Goal: Task Accomplishment & Management: Manage account settings

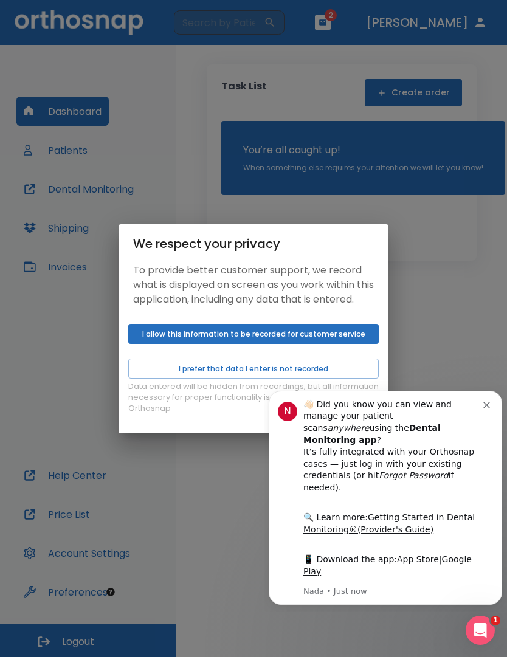
click at [487, 401] on button "Dismiss notification" at bounding box center [488, 404] width 10 height 10
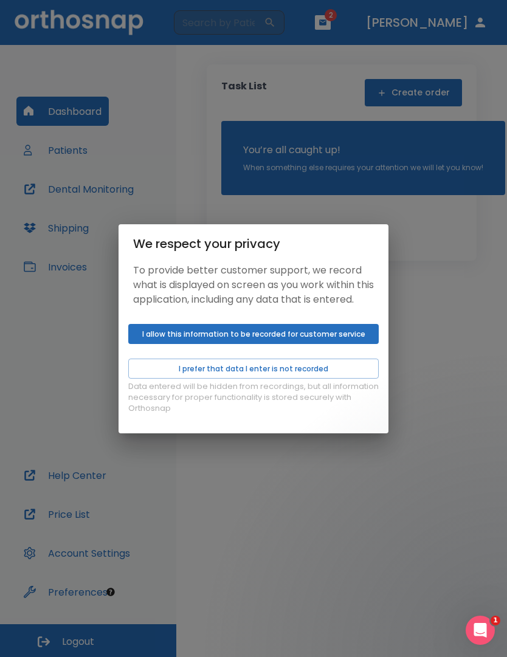
click at [487, 400] on div "We respect your privacy To provide better customer support, we record what is d…" at bounding box center [253, 328] width 507 height 657
click at [284, 378] on button "I prefer that data I enter is not recorded" at bounding box center [253, 368] width 250 height 20
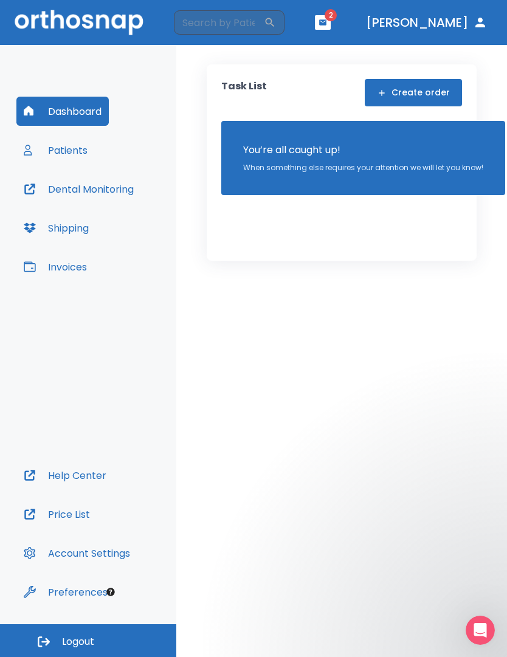
click at [72, 154] on button "Patients" at bounding box center [55, 149] width 78 height 29
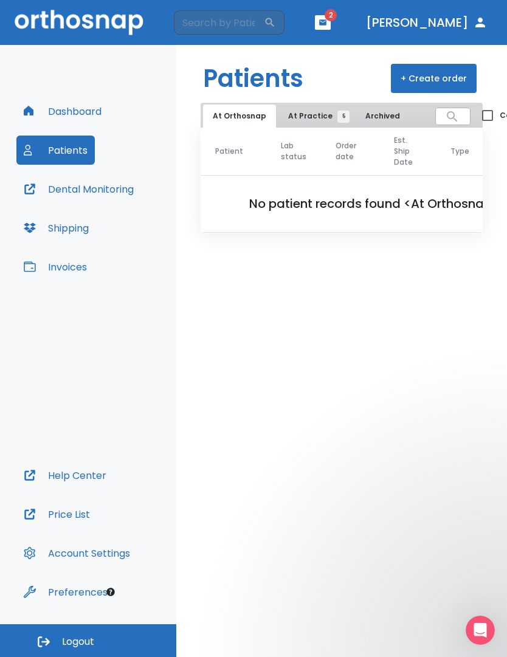
click at [311, 117] on span "At Practice 5" at bounding box center [315, 116] width 55 height 11
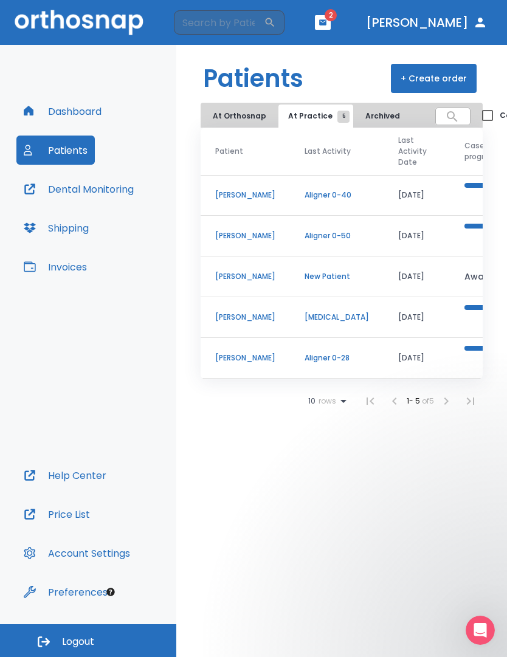
click at [327, 26] on icon "button" at bounding box center [322, 22] width 9 height 9
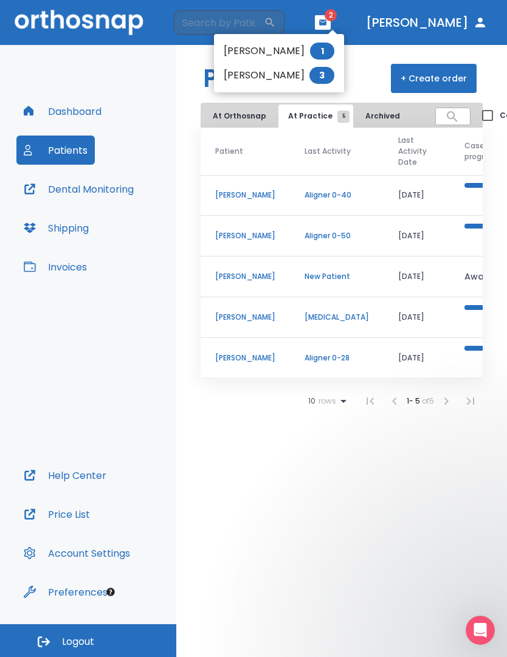
click at [146, 326] on div at bounding box center [253, 328] width 507 height 657
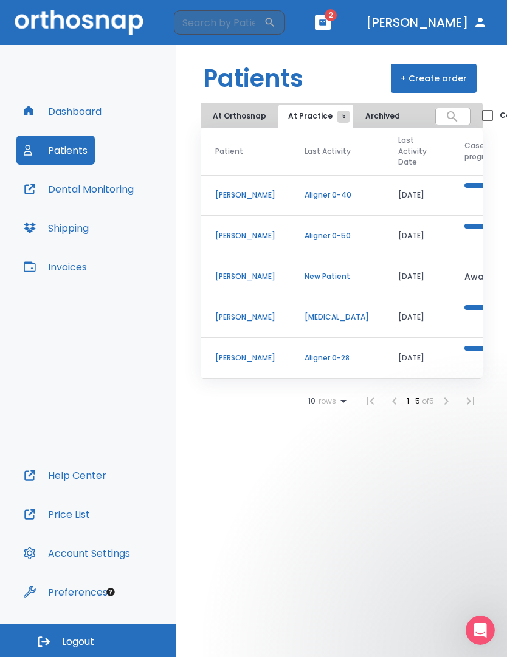
click at [237, 123] on button "At Orthosnap" at bounding box center [239, 115] width 73 height 23
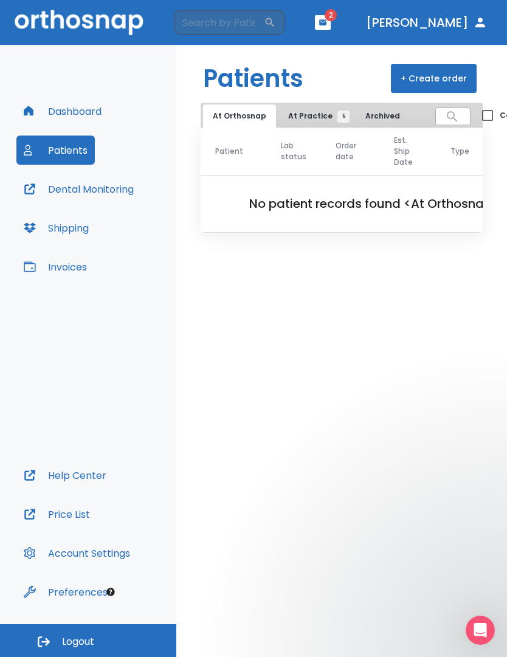
click at [80, 227] on button "Shipping" at bounding box center [56, 227] width 80 height 29
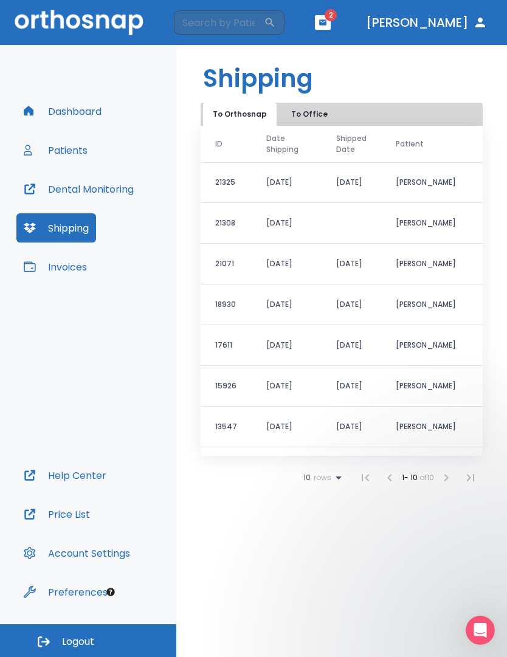
click at [87, 112] on button "Dashboard" at bounding box center [62, 111] width 92 height 29
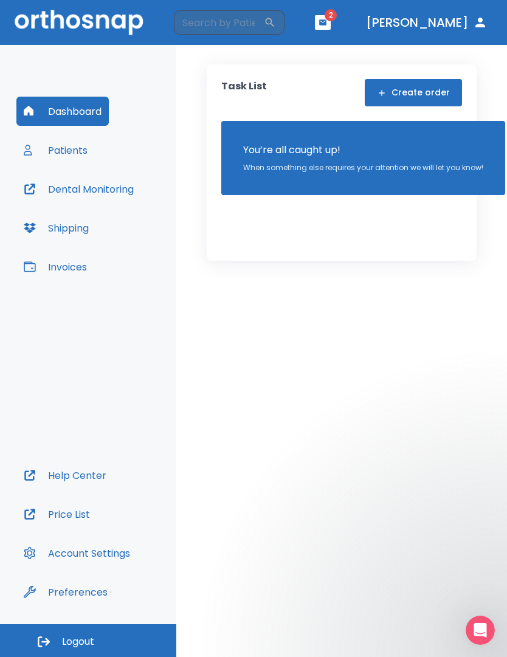
click at [327, 19] on icon "button" at bounding box center [322, 22] width 9 height 9
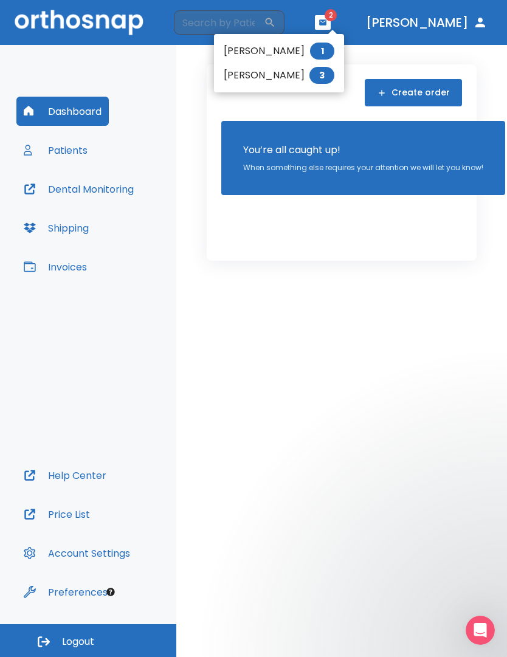
click at [286, 48] on li "[PERSON_NAME] 1" at bounding box center [279, 51] width 130 height 24
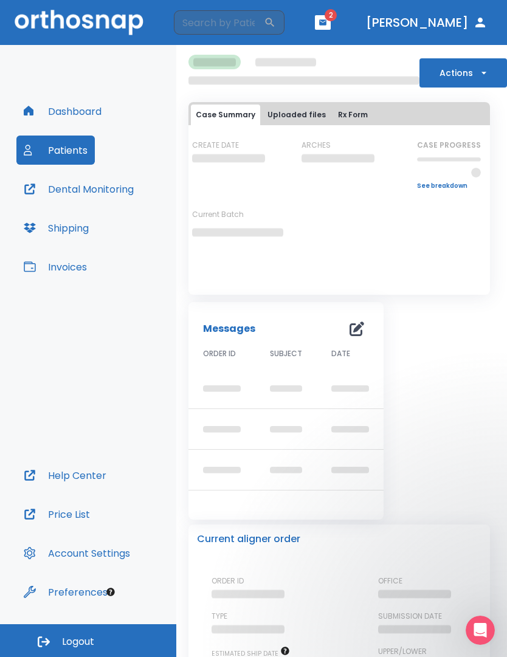
scroll to position [0, 2]
click at [330, 16] on button "button" at bounding box center [323, 22] width 16 height 15
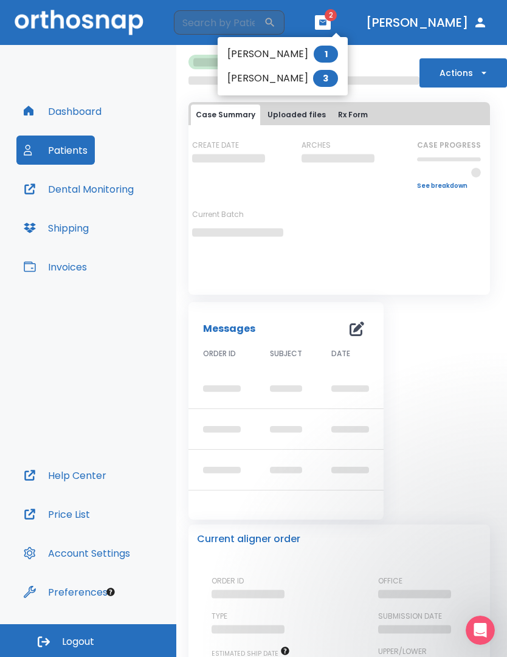
click at [296, 56] on li "[PERSON_NAME] 1" at bounding box center [282, 54] width 130 height 24
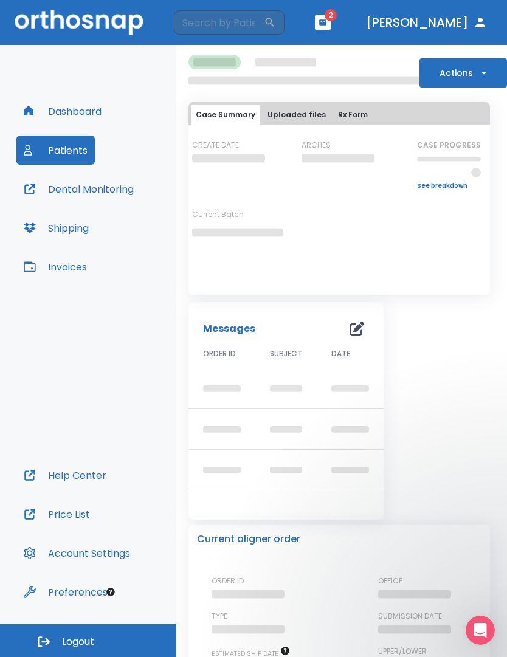
click at [303, 115] on button "Uploaded files" at bounding box center [296, 114] width 68 height 21
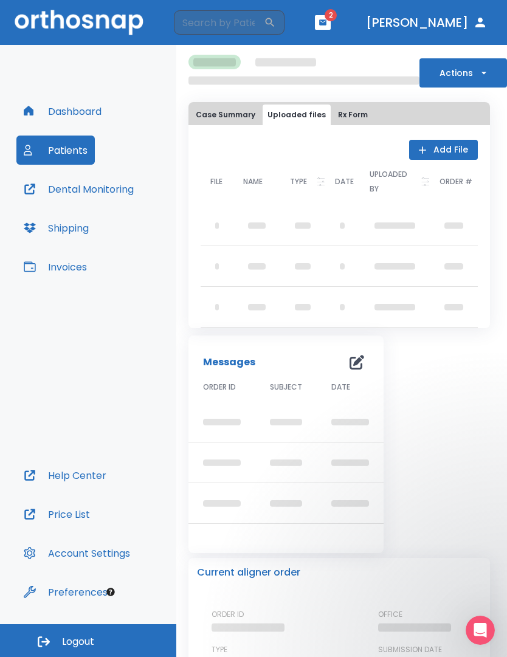
click at [347, 116] on button "Rx Form" at bounding box center [352, 114] width 39 height 21
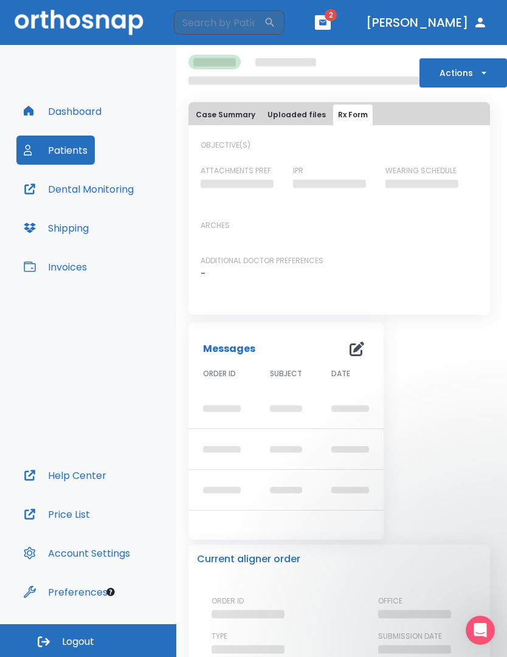
click at [326, 22] on icon "button" at bounding box center [322, 21] width 7 height 5
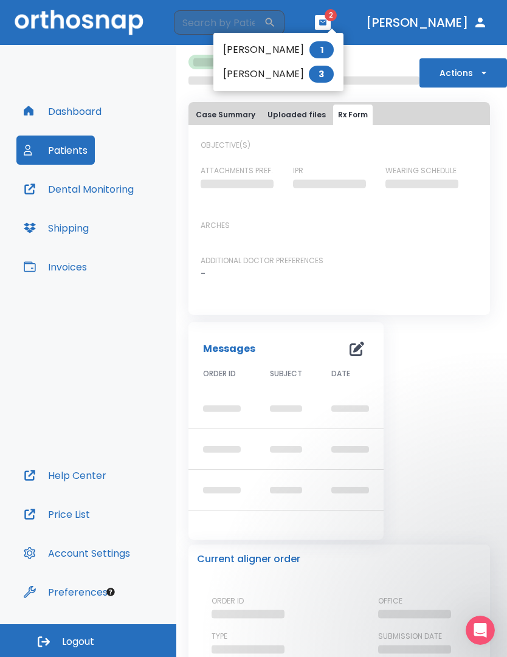
click at [292, 78] on li "[PERSON_NAME] 3" at bounding box center [278, 74] width 130 height 24
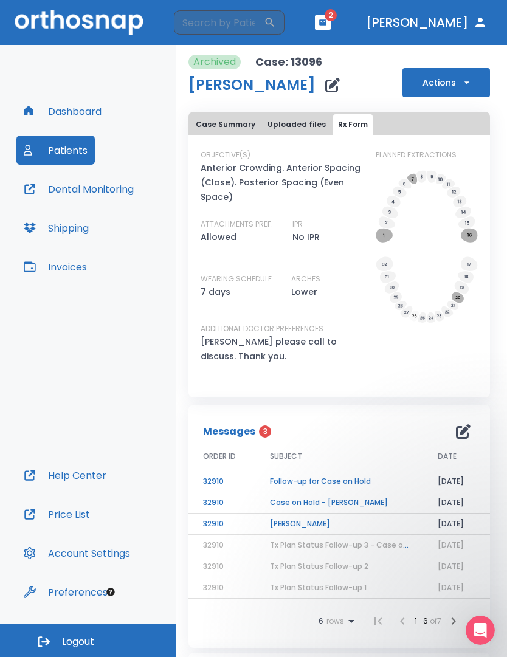
scroll to position [137, 0]
click at [330, 18] on button "button" at bounding box center [323, 22] width 16 height 15
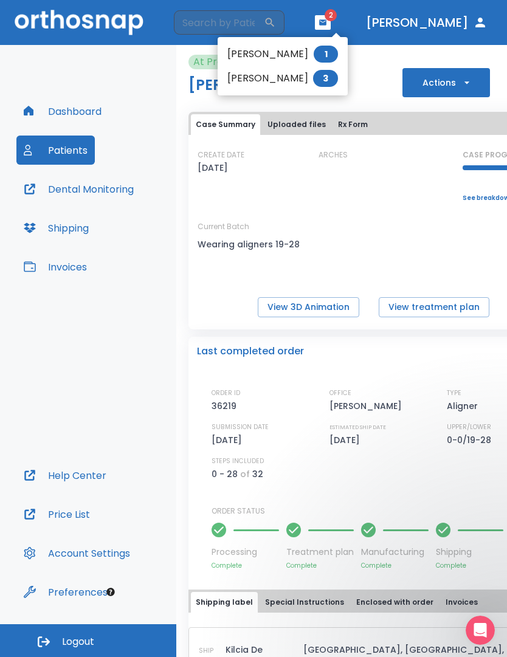
click at [280, 51] on li "[PERSON_NAME] 1" at bounding box center [282, 54] width 130 height 24
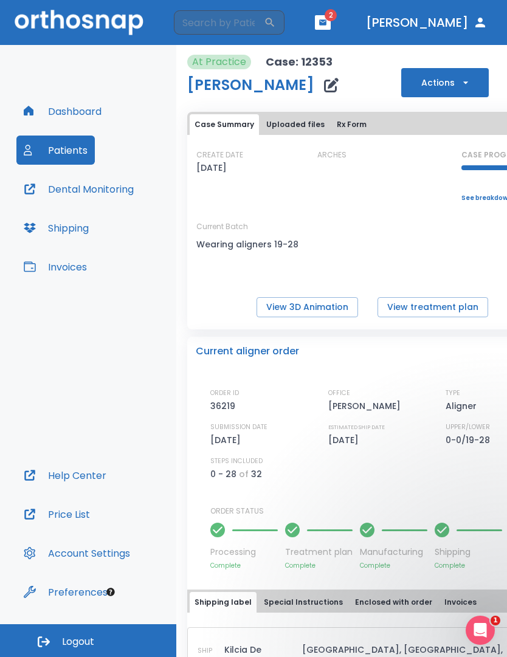
scroll to position [-1, 4]
click at [327, 23] on icon "button" at bounding box center [322, 22] width 9 height 9
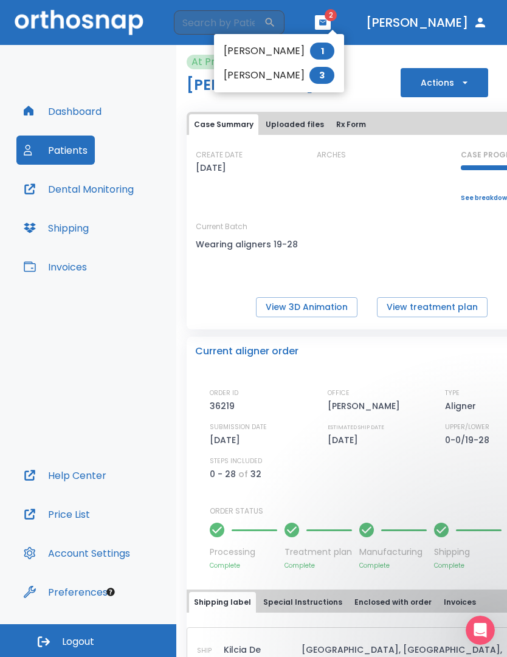
scroll to position [0, 5]
click at [101, 188] on div at bounding box center [253, 328] width 507 height 657
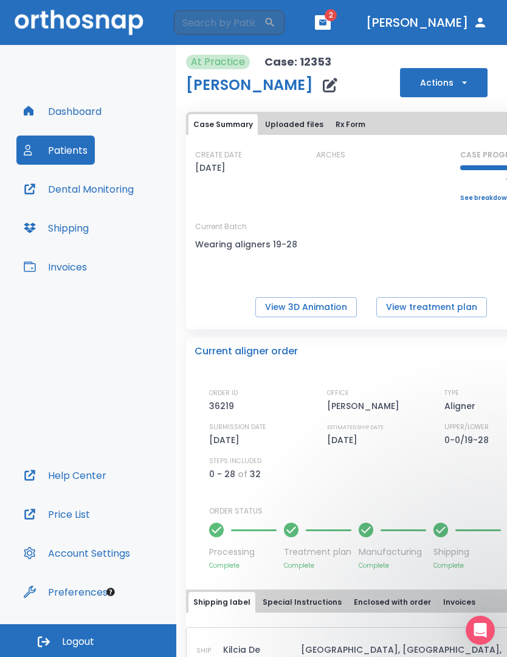
click at [62, 159] on button "Patients" at bounding box center [55, 149] width 78 height 29
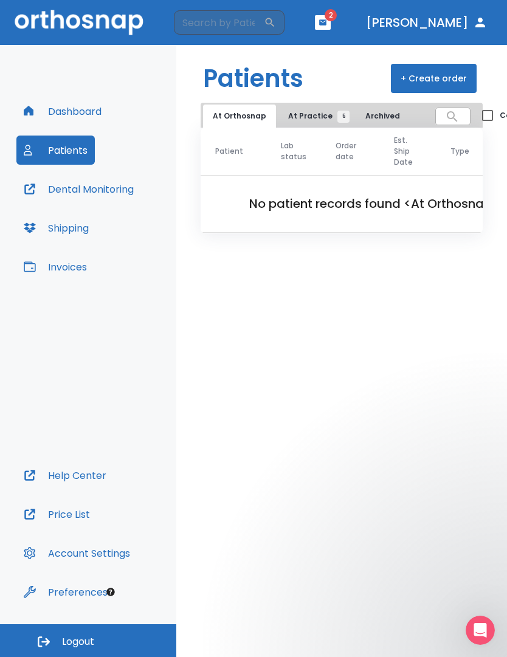
scroll to position [0, -1]
click at [81, 108] on button "Dashboard" at bounding box center [62, 111] width 92 height 29
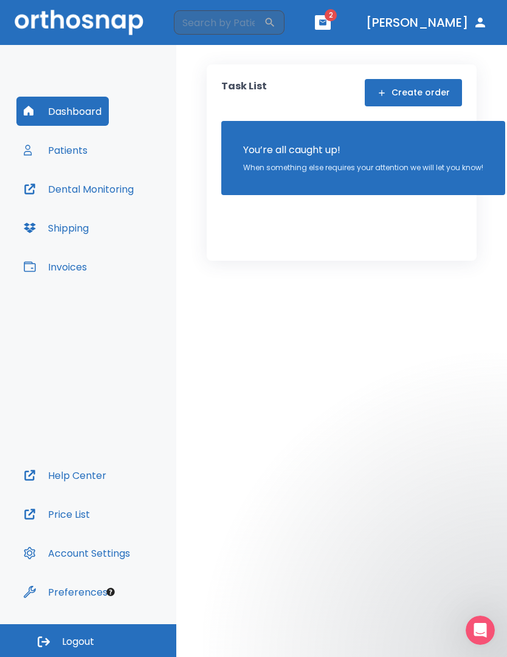
click at [209, 24] on input "search" at bounding box center [219, 22] width 90 height 24
type input "[PERSON_NAME]"
click at [69, 156] on button "Patients" at bounding box center [55, 149] width 78 height 29
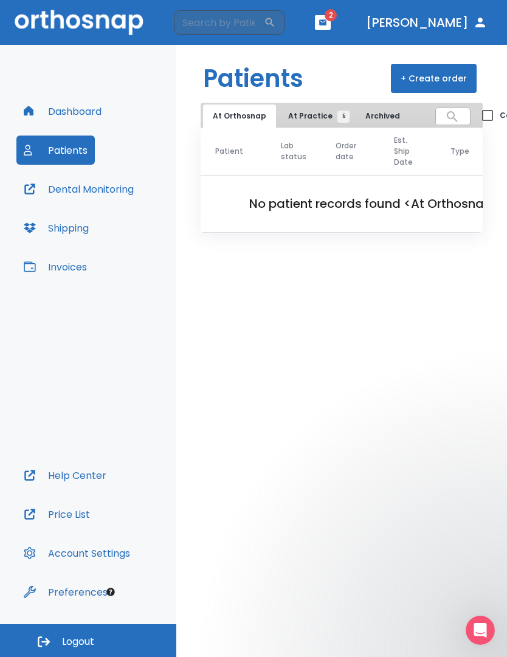
click at [311, 114] on span "At Practice 5" at bounding box center [315, 116] width 55 height 11
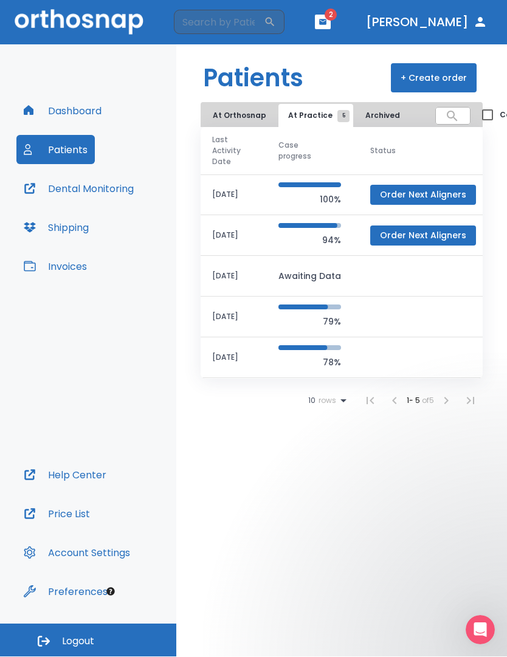
click at [342, 406] on icon at bounding box center [343, 401] width 15 height 15
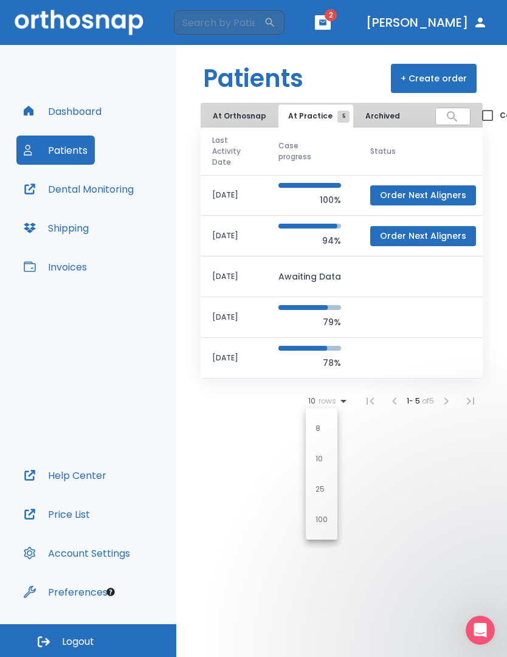
click at [327, 432] on li "8" at bounding box center [322, 428] width 32 height 30
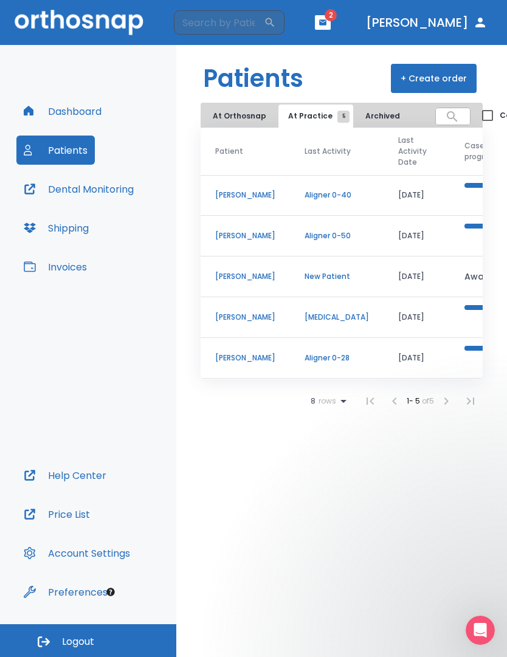
click at [339, 394] on icon at bounding box center [343, 401] width 15 height 15
click at [320, 459] on p "10" at bounding box center [321, 458] width 7 height 11
click at [248, 115] on button "At Orthosnap" at bounding box center [239, 115] width 73 height 23
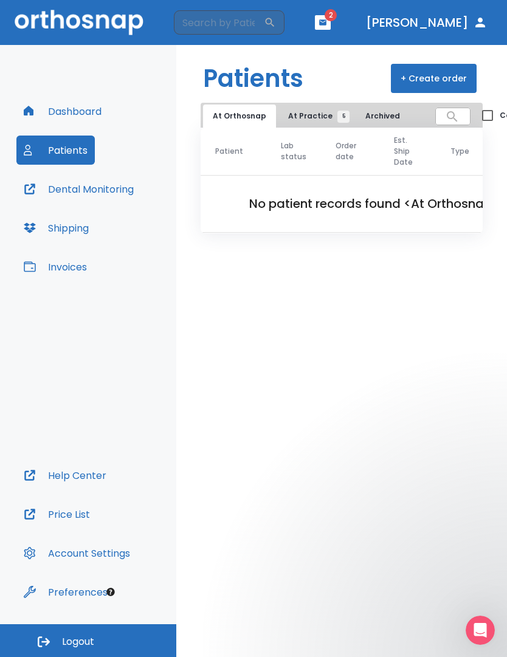
click at [389, 109] on button "Archived 2" at bounding box center [387, 115] width 65 height 23
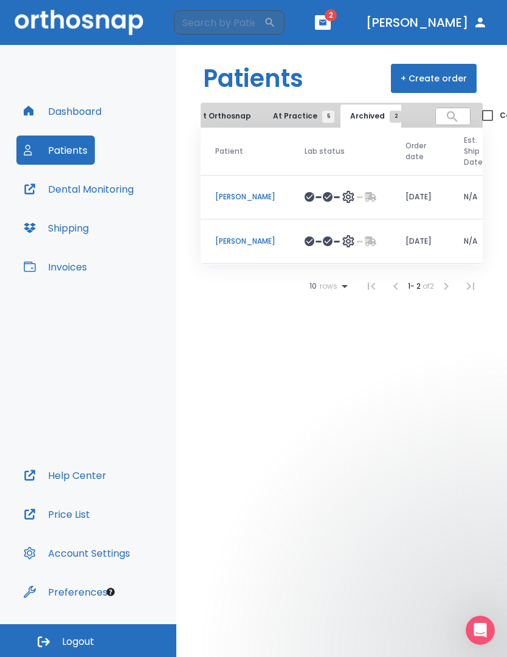
click at [326, 22] on icon "button" at bounding box center [322, 21] width 7 height 5
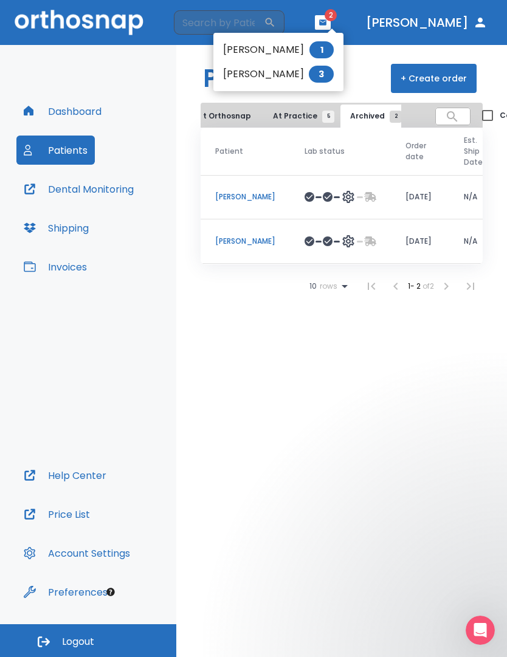
click at [298, 75] on li "[PERSON_NAME] 3" at bounding box center [278, 74] width 130 height 24
